Goal: Navigation & Orientation: Find specific page/section

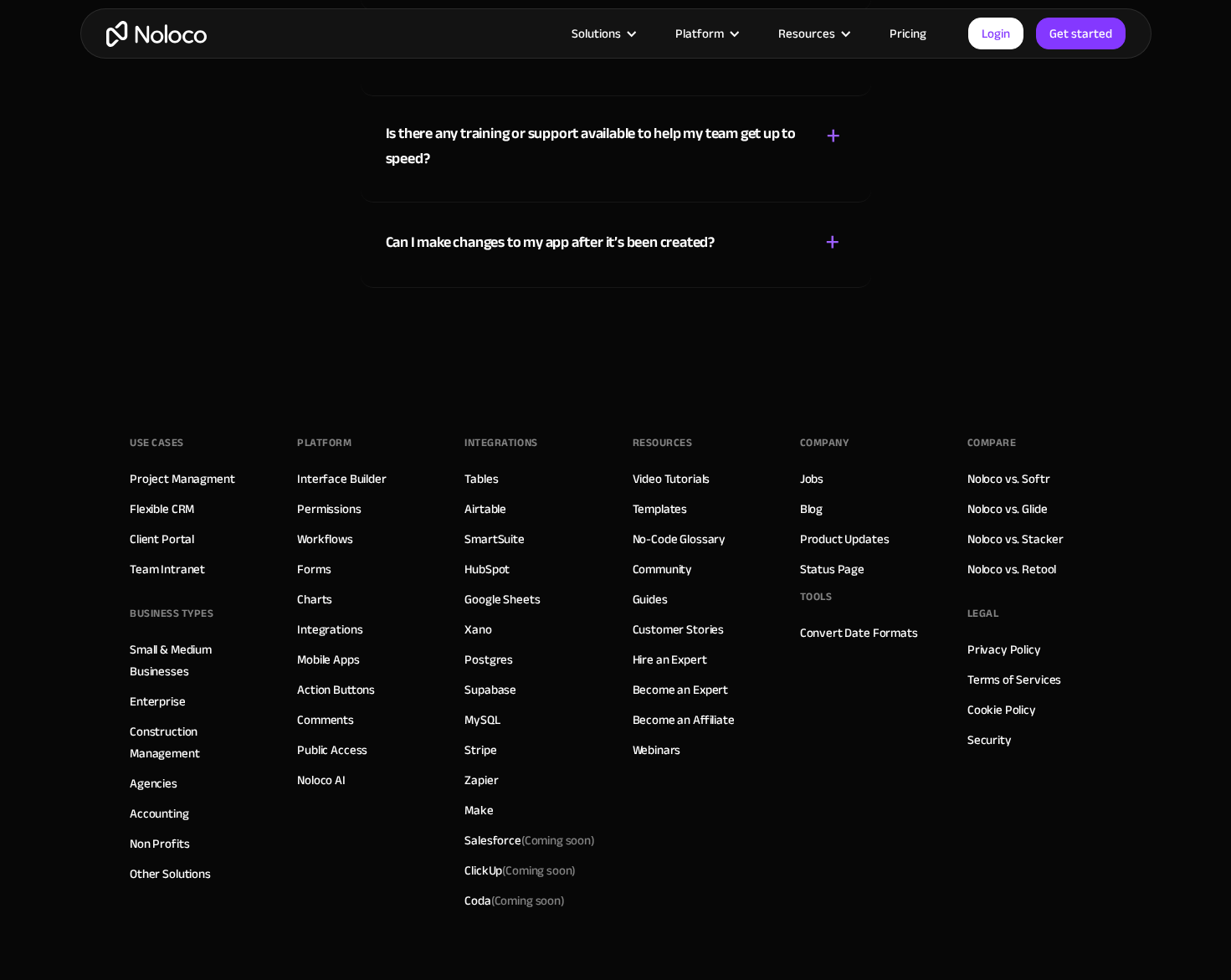
scroll to position [9236, 0]
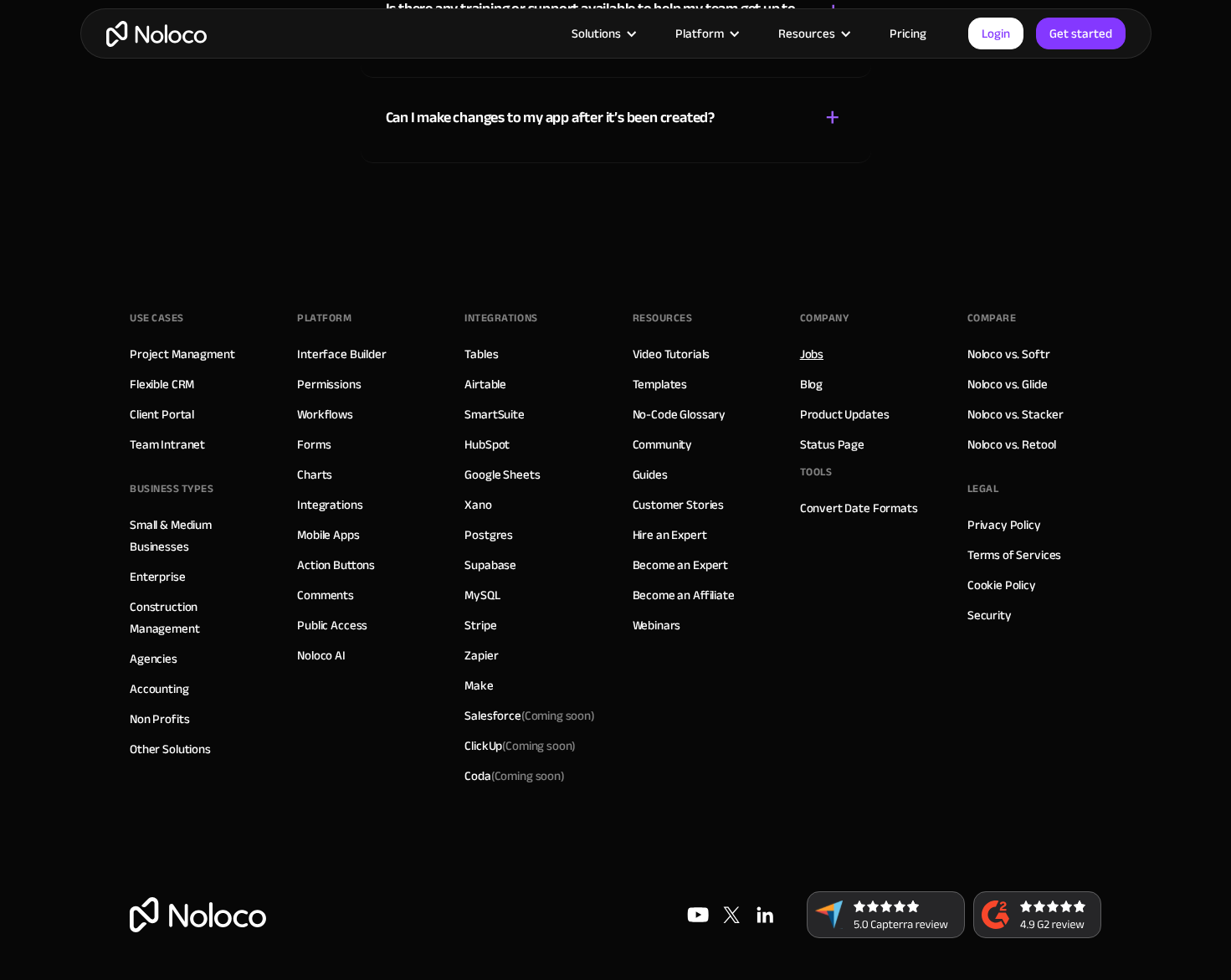
click at [817, 352] on link "Jobs" at bounding box center [811, 354] width 23 height 22
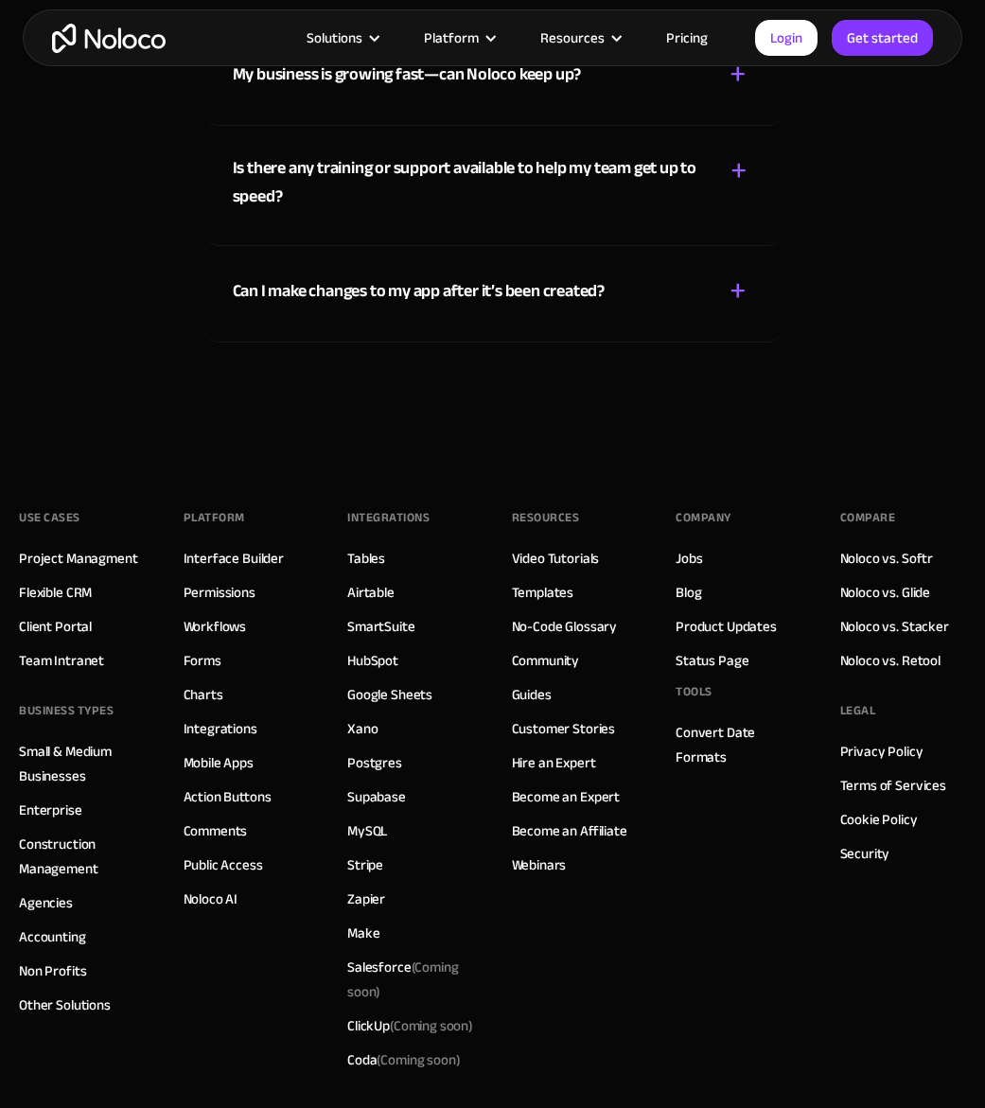
scroll to position [9960, 0]
